Goal: Ask a question

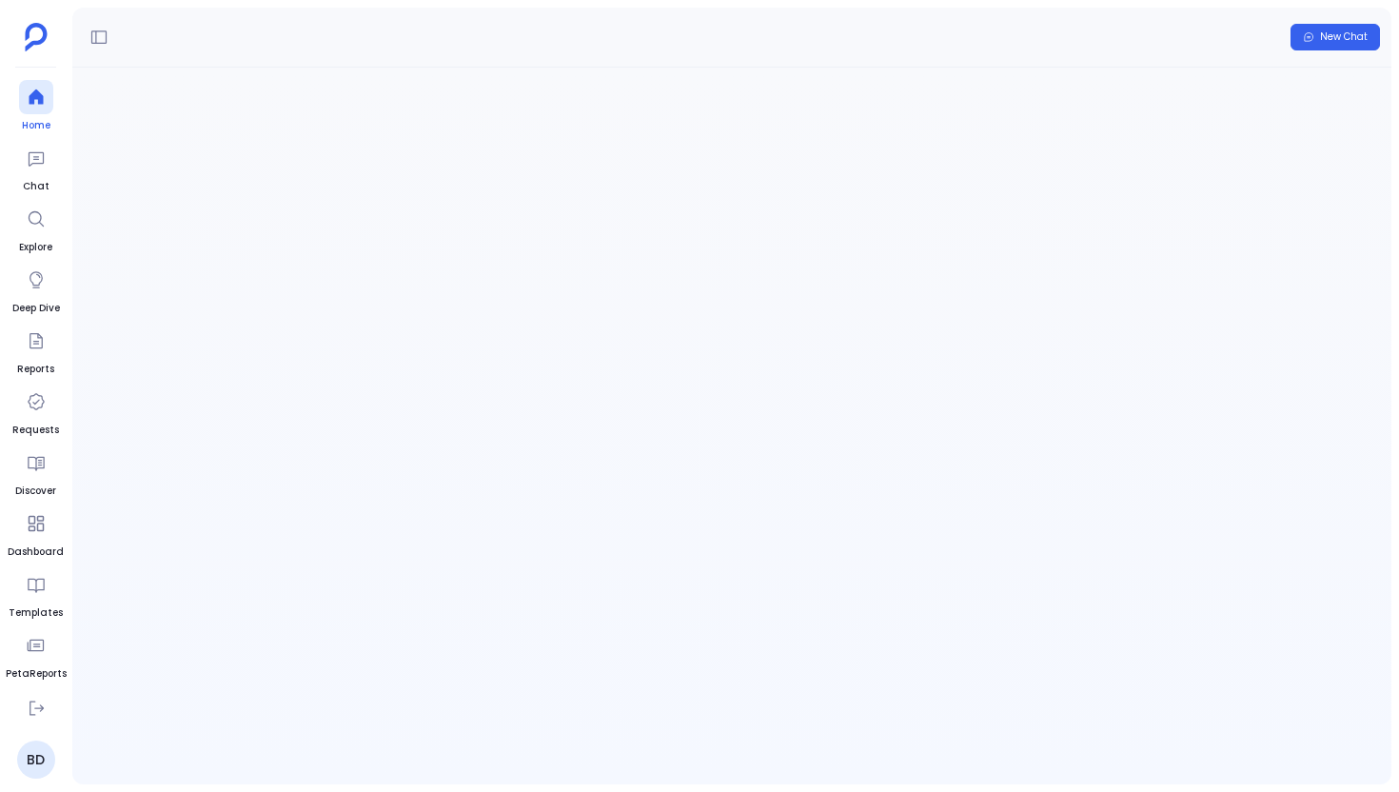
click at [33, 120] on span "Home" at bounding box center [36, 125] width 34 height 15
click at [98, 49] on button at bounding box center [99, 37] width 30 height 30
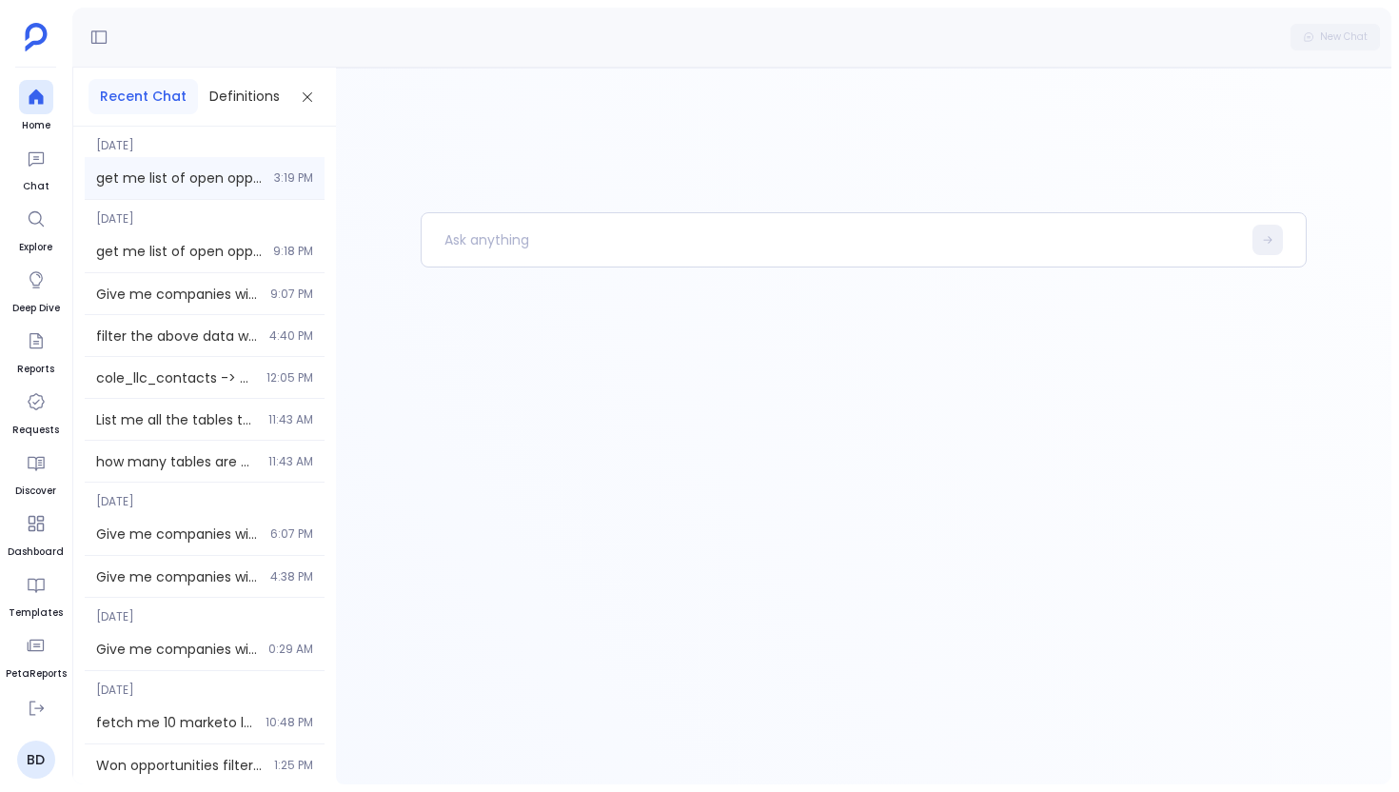
click at [238, 178] on span "get me list of open opportunities" at bounding box center [179, 177] width 167 height 19
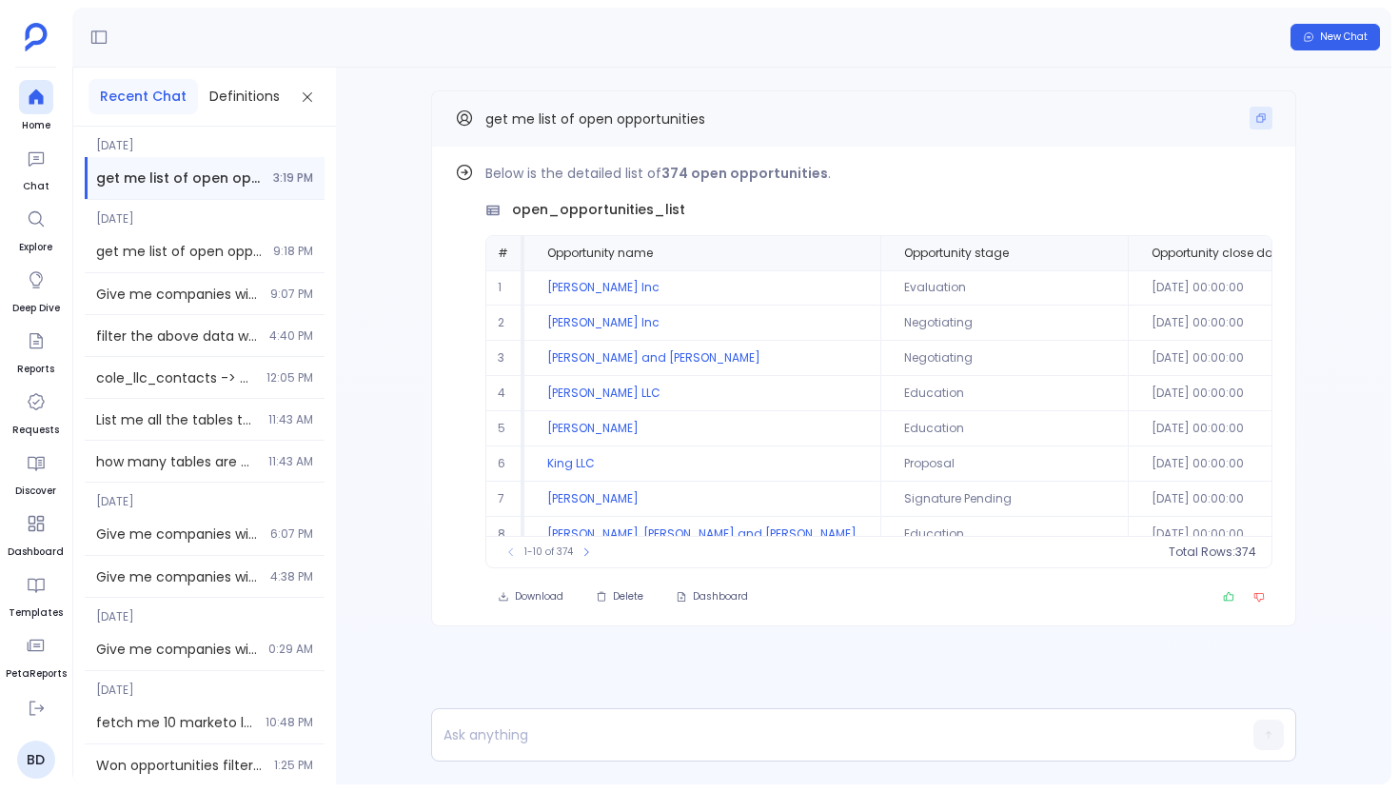
click at [1265, 119] on icon "Copy" at bounding box center [1260, 117] width 11 height 11
click at [44, 98] on icon at bounding box center [36, 97] width 19 height 19
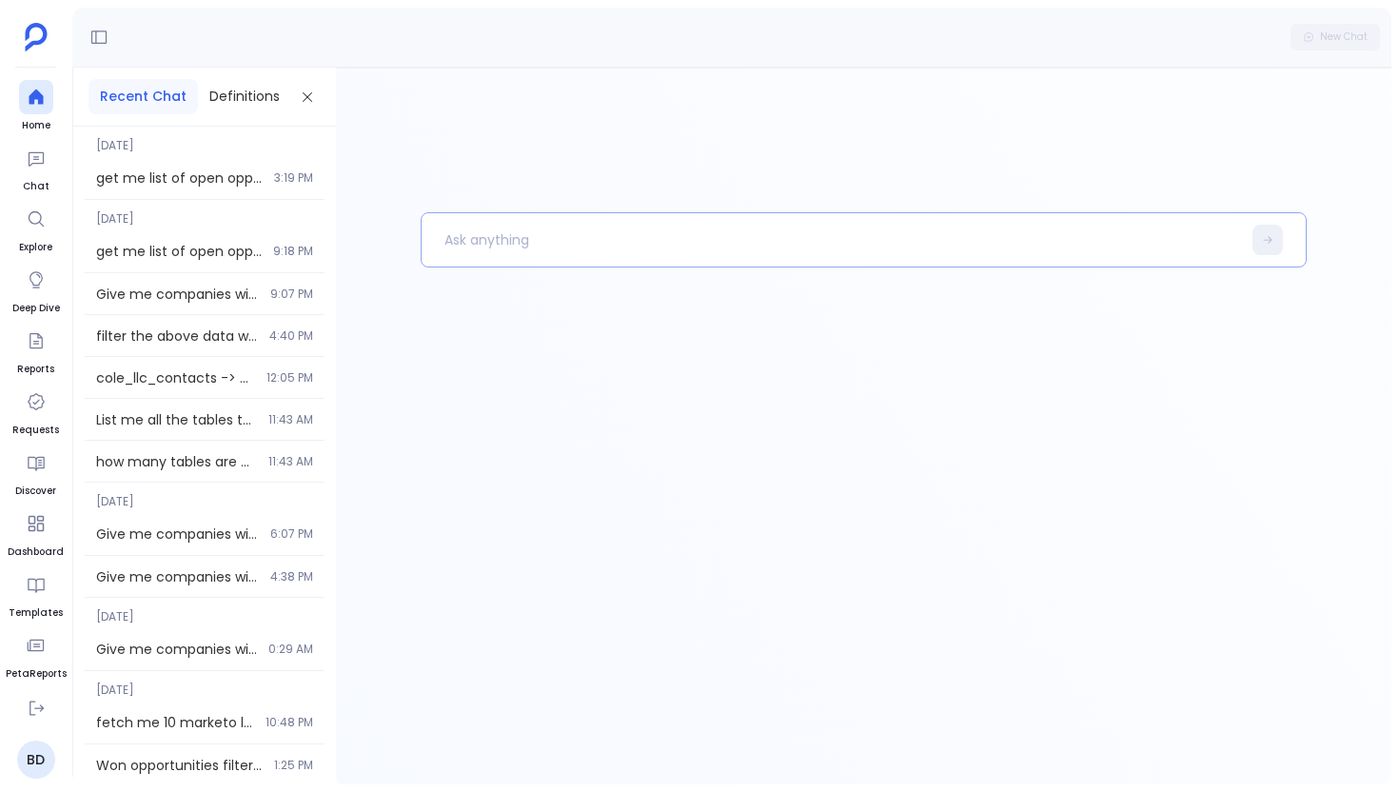
click at [548, 240] on p at bounding box center [831, 239] width 819 height 49
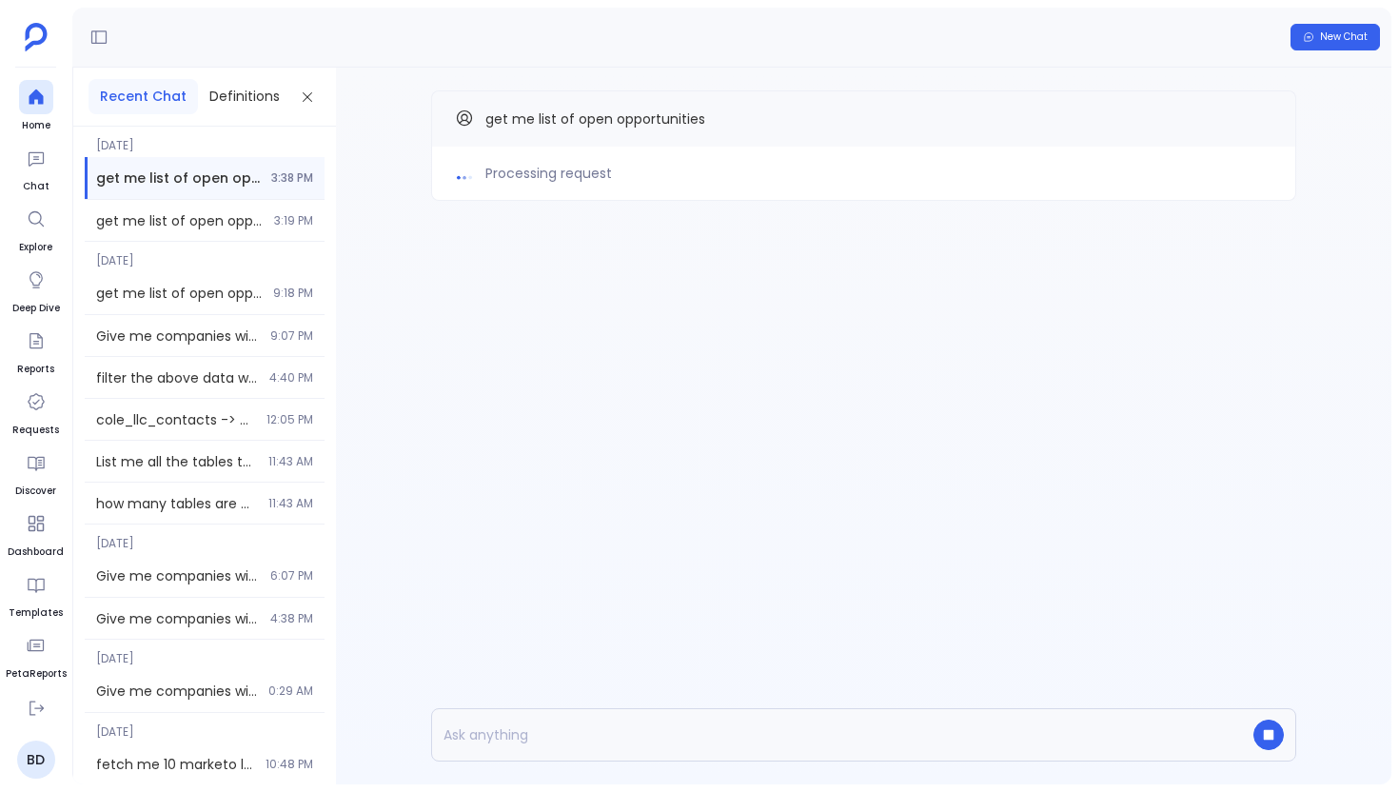
click at [368, 400] on div "Processing request get me list of open opportunities" at bounding box center [863, 426] width 1055 height 717
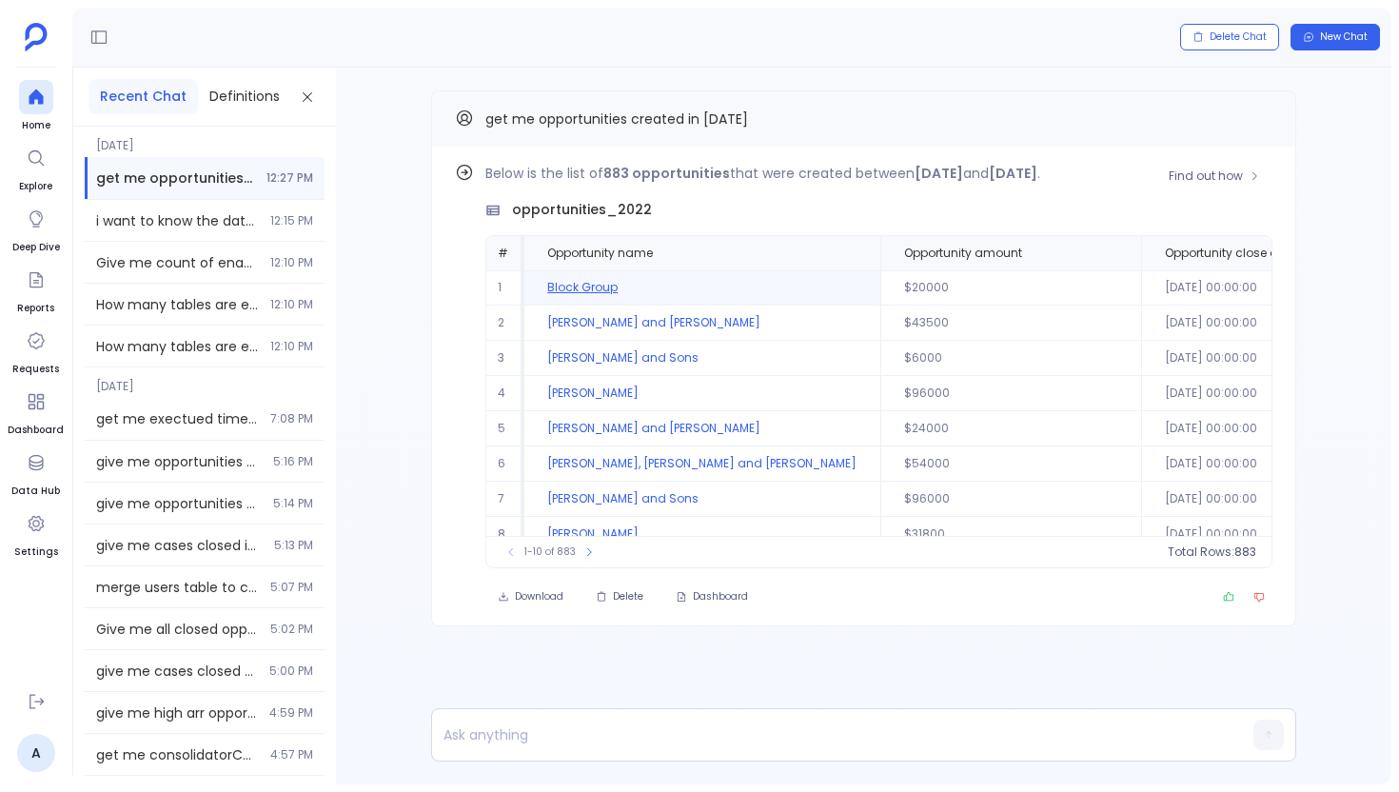
click at [603, 289] on td "Block Group" at bounding box center [702, 287] width 356 height 35
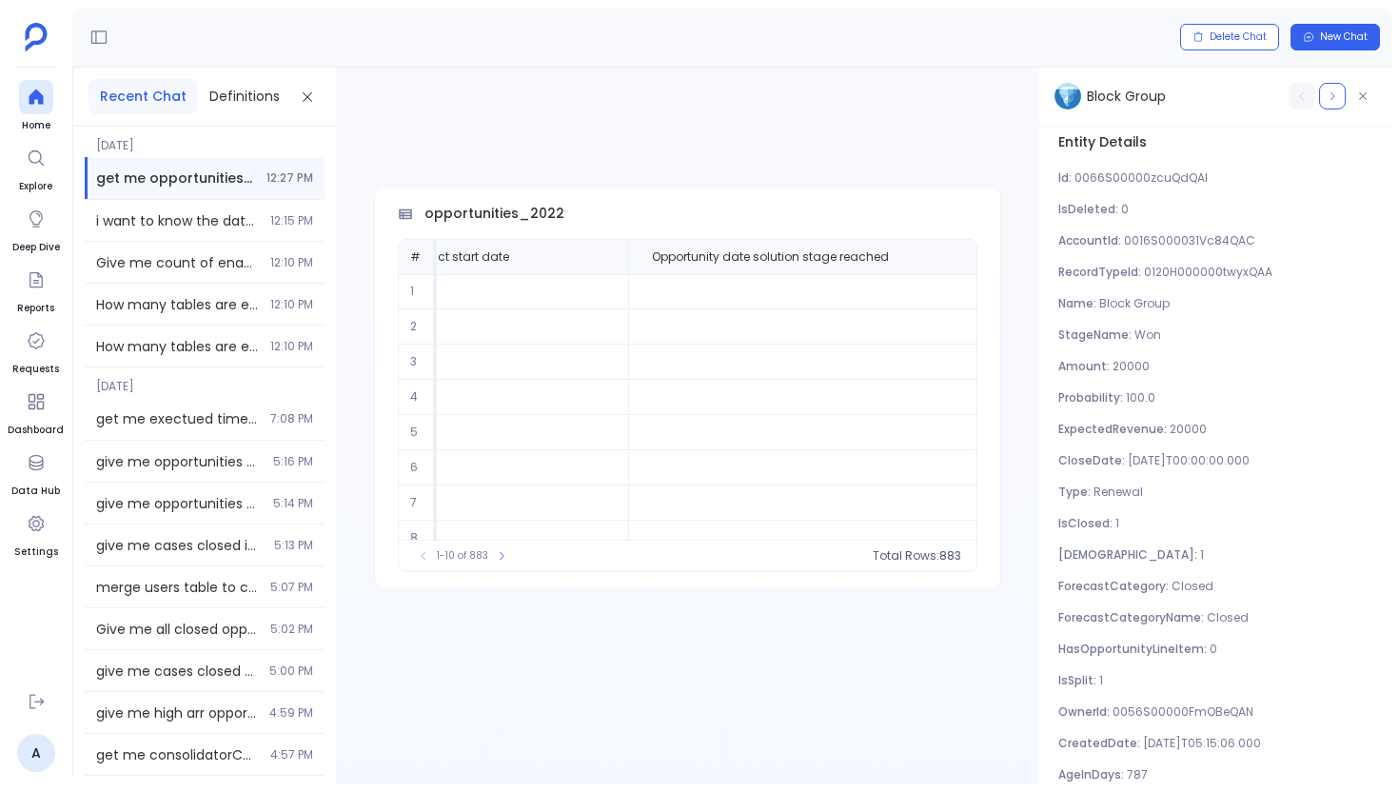
scroll to position [0, 2776]
